Goal: Find specific page/section: Find specific page/section

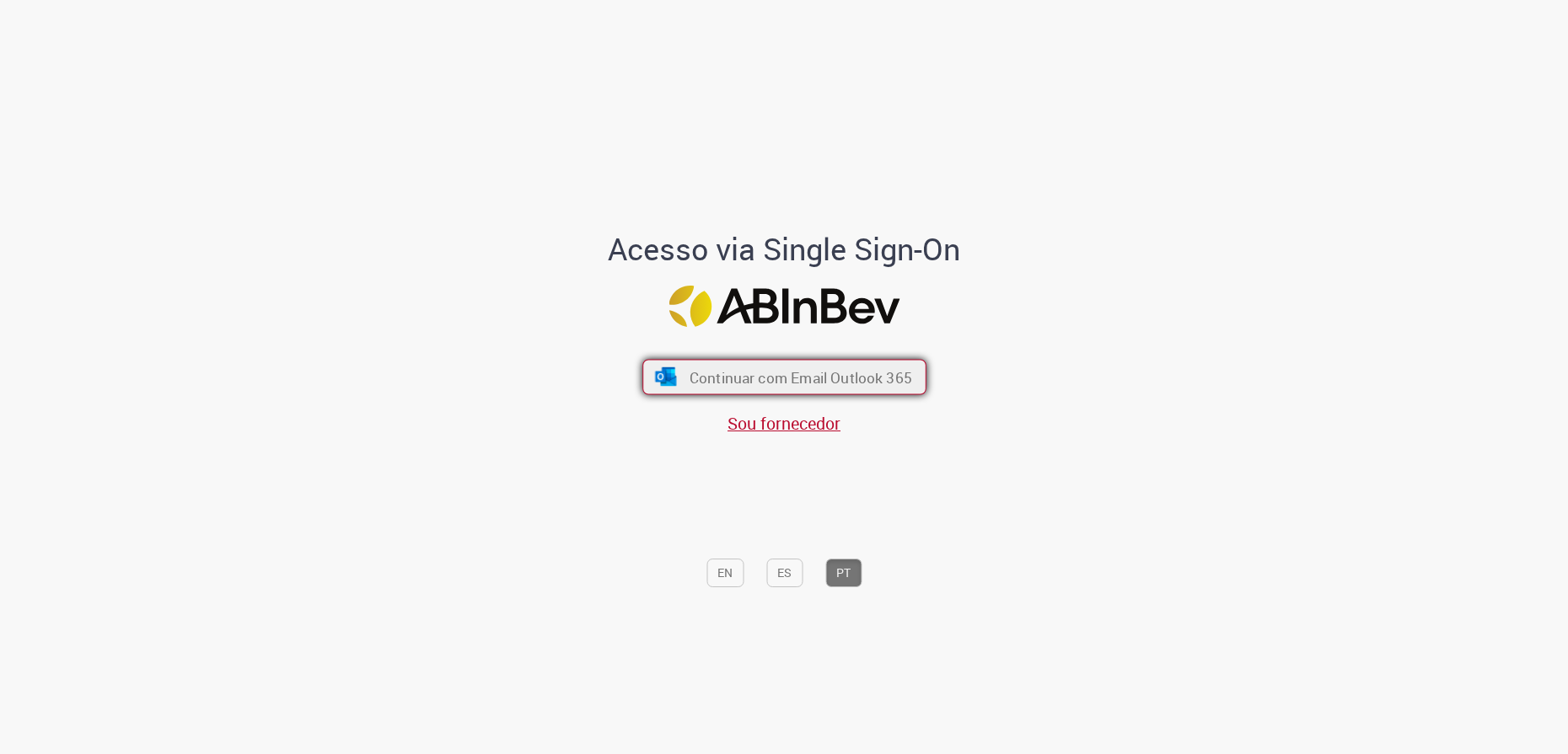
click at [725, 368] on span "Continuar com Email Outlook 365" at bounding box center [800, 377] width 223 height 19
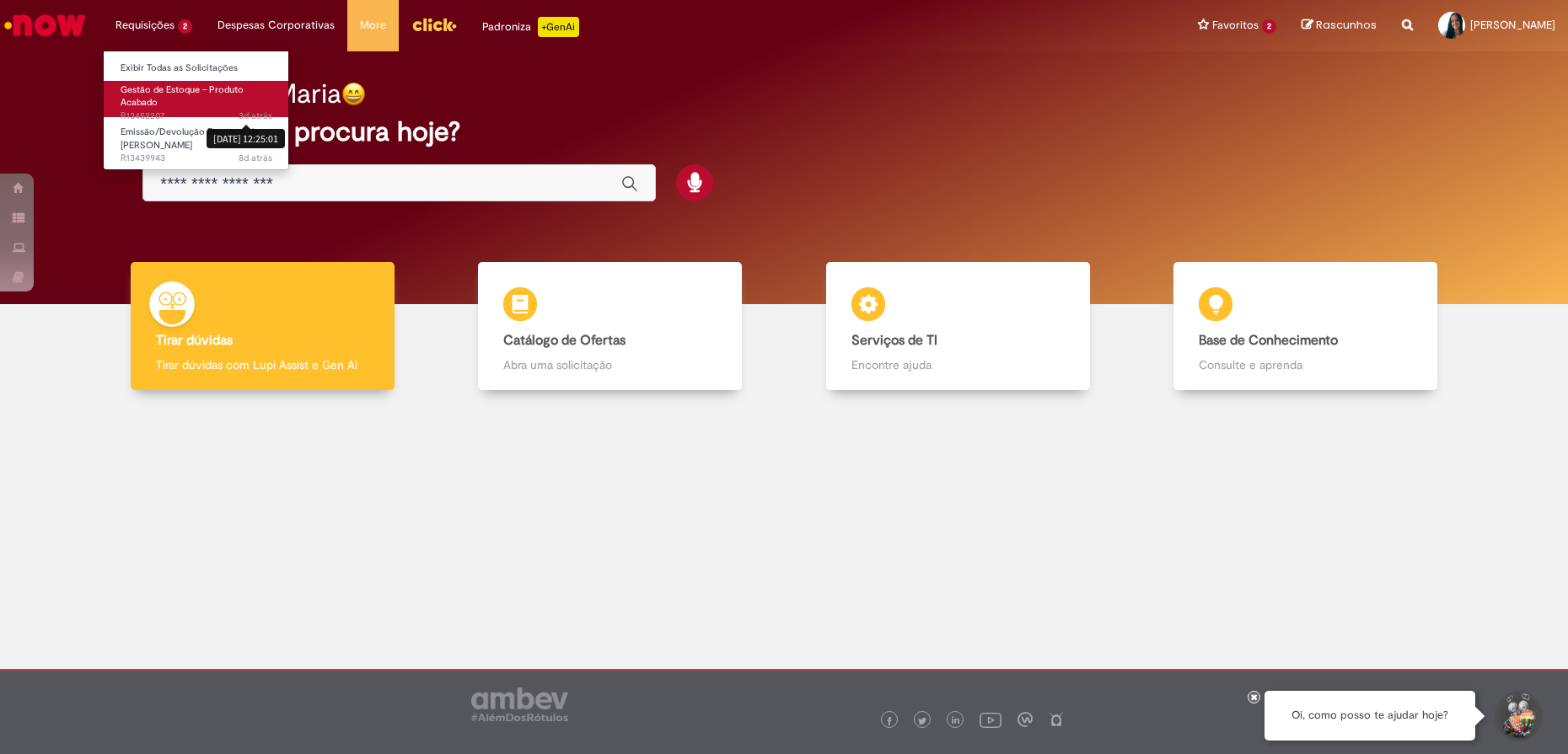
click at [240, 105] on link "Gestão de Estoque – Produto Acabado 3d atrás 3 dias atrás [DATE] 12:25:01 R1345…" at bounding box center [196, 99] width 186 height 36
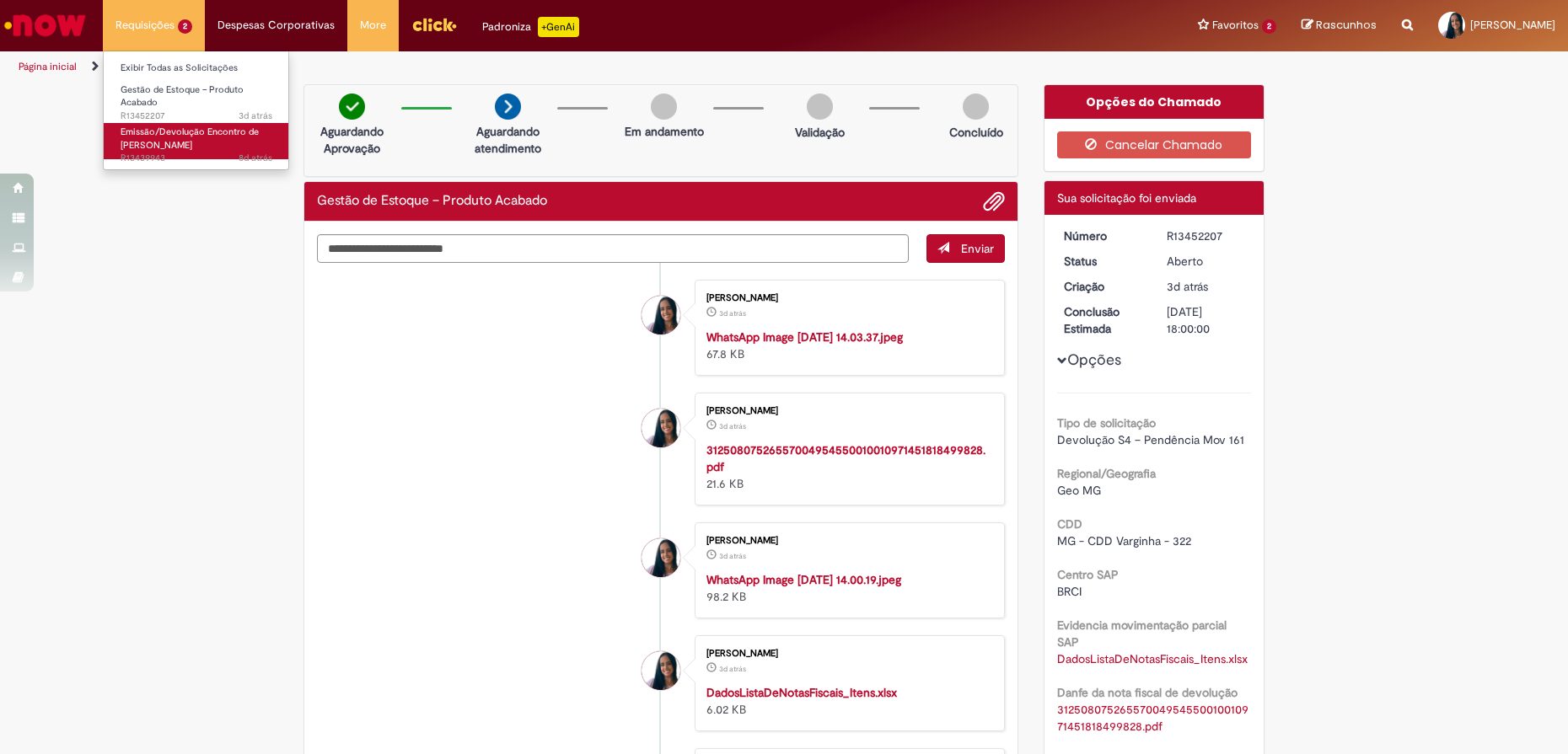
click at [213, 123] on link "Emissão/Devolução Encontro de Contas Fornecedor 8d atrás 8 dias atrás R13439943" at bounding box center [196, 140] width 186 height 36
